Goal: Transaction & Acquisition: Purchase product/service

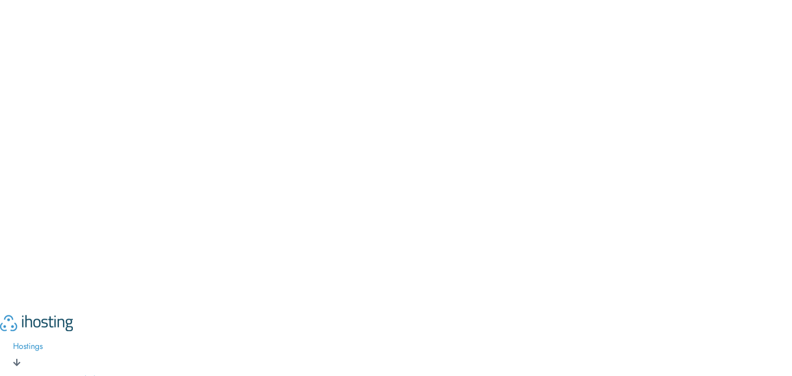
paste input "69850"
type input "69850"
type input "132292868"
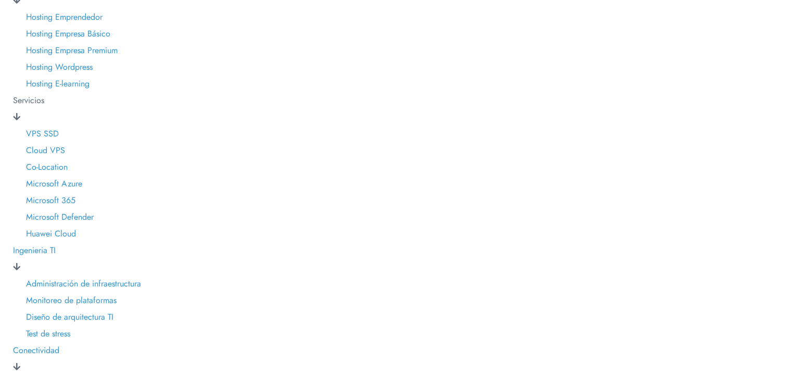
scroll to position [363, 0]
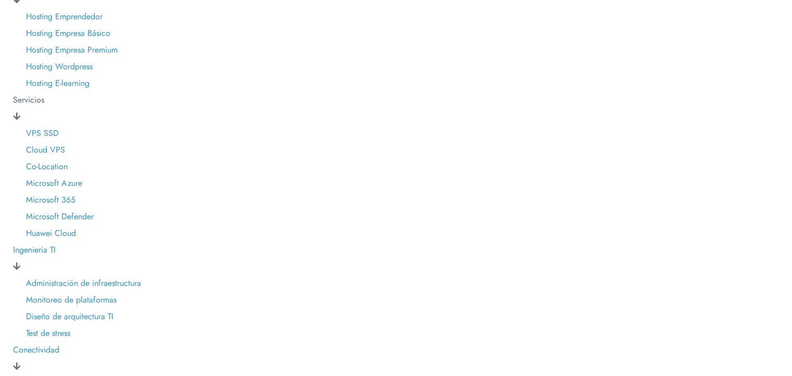
drag, startPoint x: 407, startPoint y: 243, endPoint x: 364, endPoint y: 247, distance: 42.4
drag, startPoint x: 398, startPoint y: 243, endPoint x: 421, endPoint y: 245, distance: 23.1
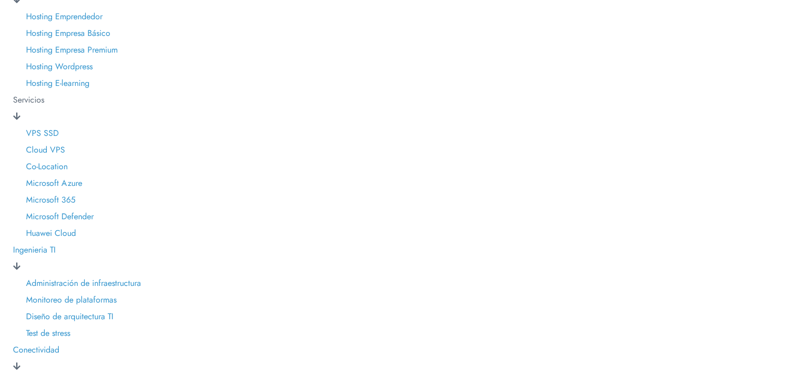
drag, startPoint x: 316, startPoint y: 244, endPoint x: 383, endPoint y: 290, distance: 81.0
